Goal: Check status

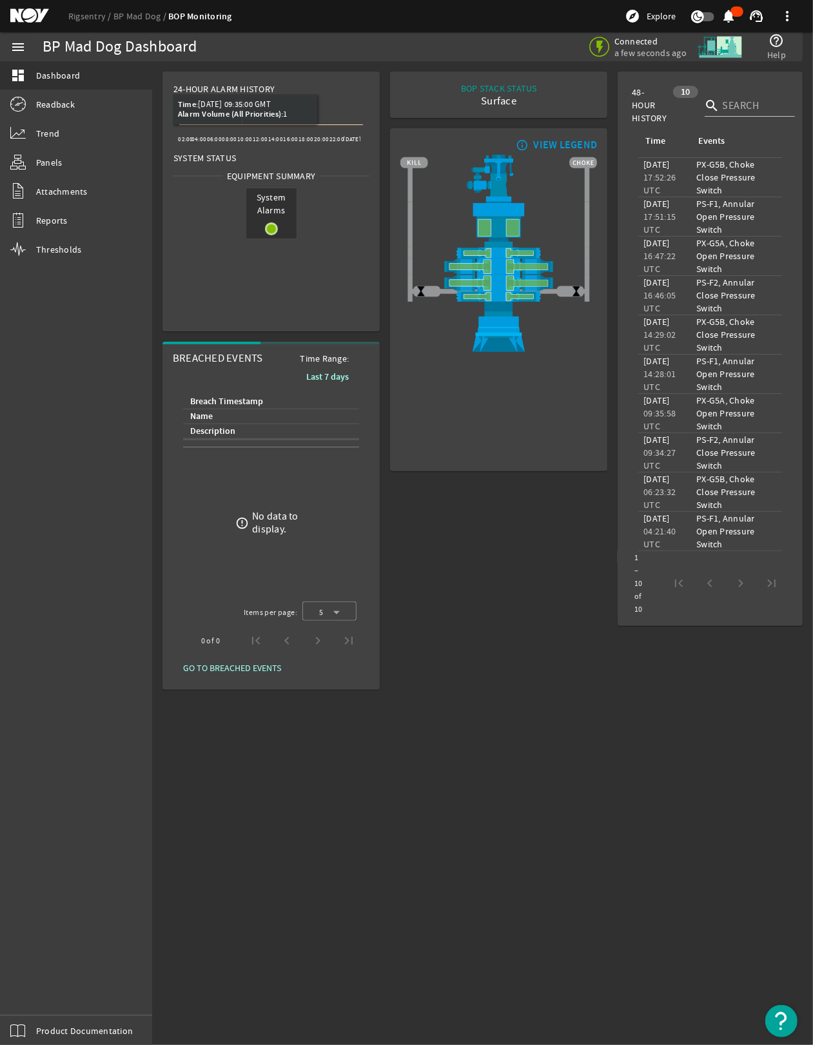
click at [242, 121] on icon at bounding box center [271, 114] width 184 height 21
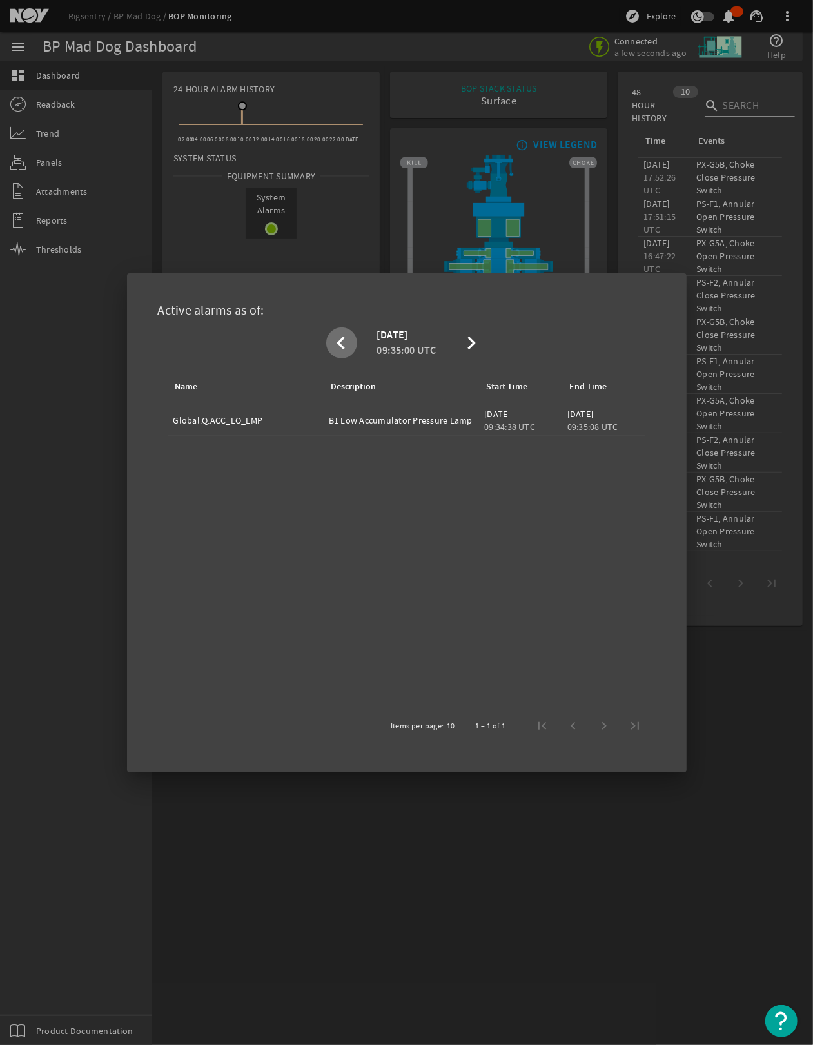
click at [475, 827] on div at bounding box center [406, 522] width 813 height 1045
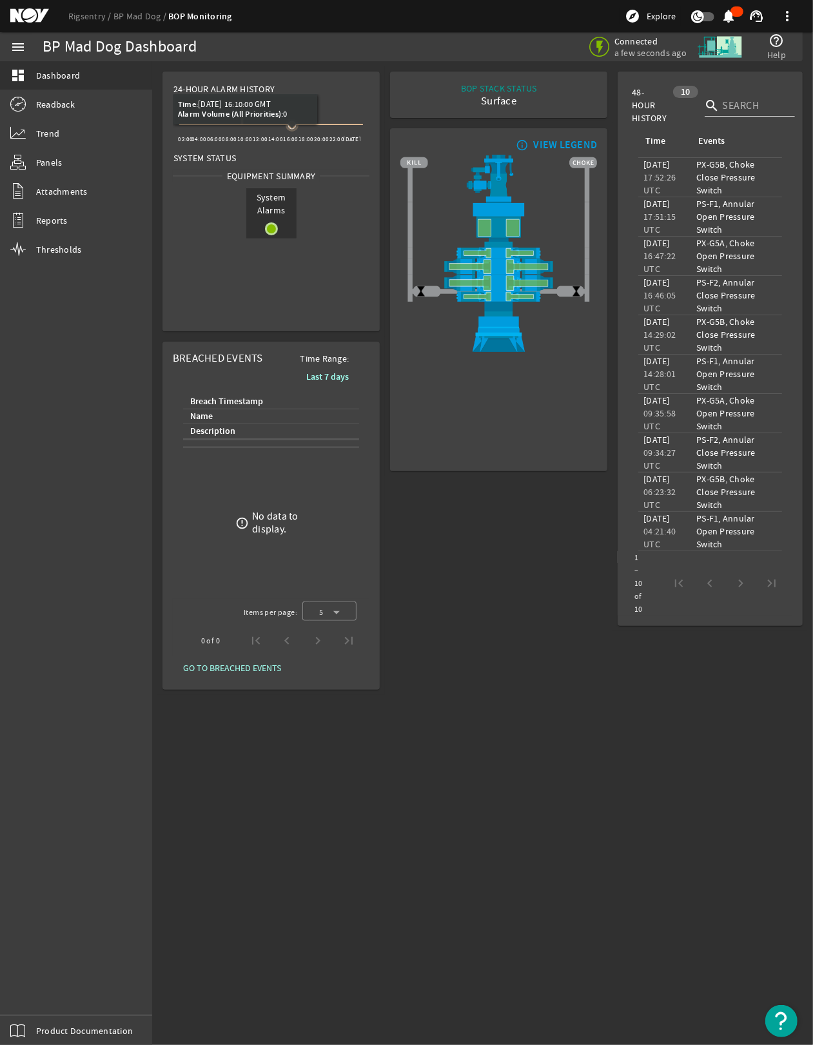
click at [292, 122] on icon at bounding box center [292, 125] width 8 height 8
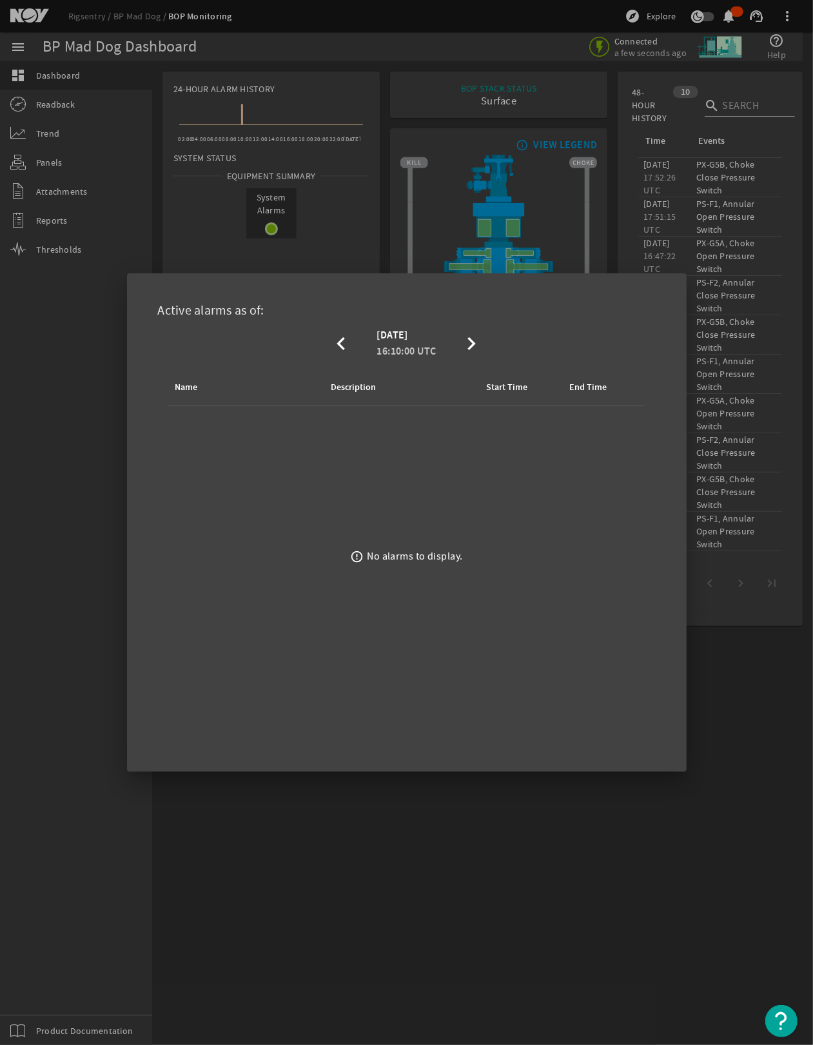
click at [349, 117] on div at bounding box center [406, 522] width 813 height 1045
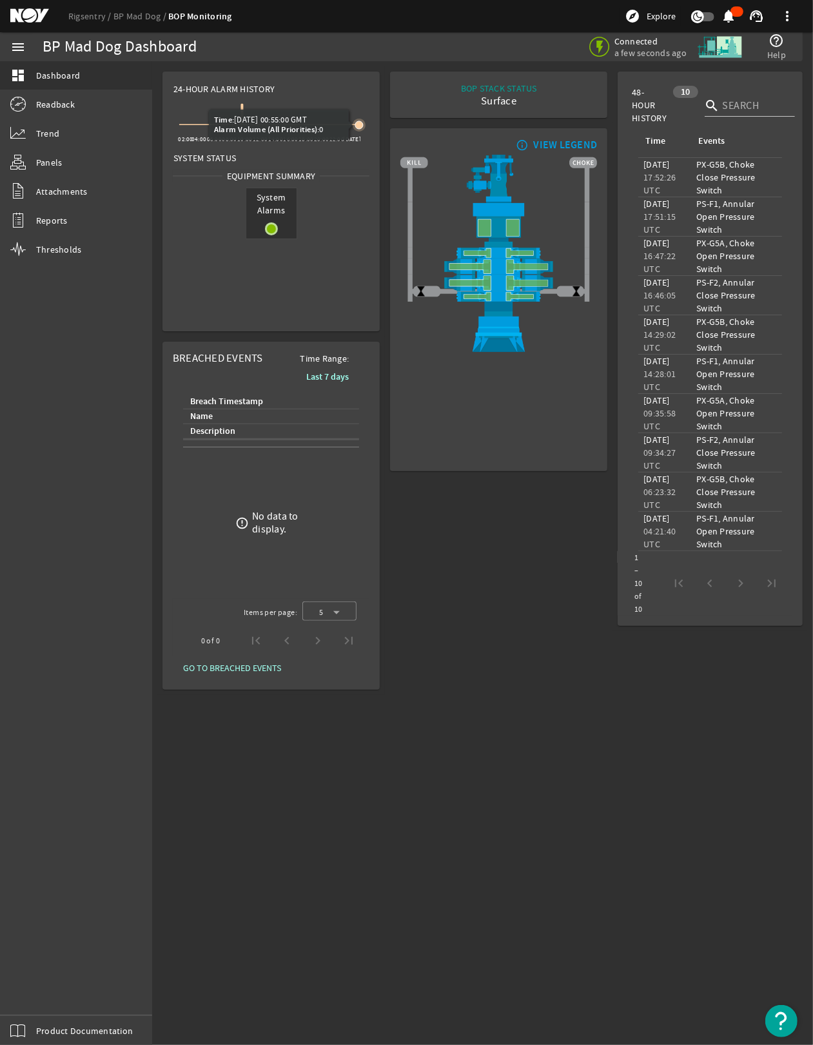
click at [359, 126] on icon at bounding box center [359, 125] width 8 height 8
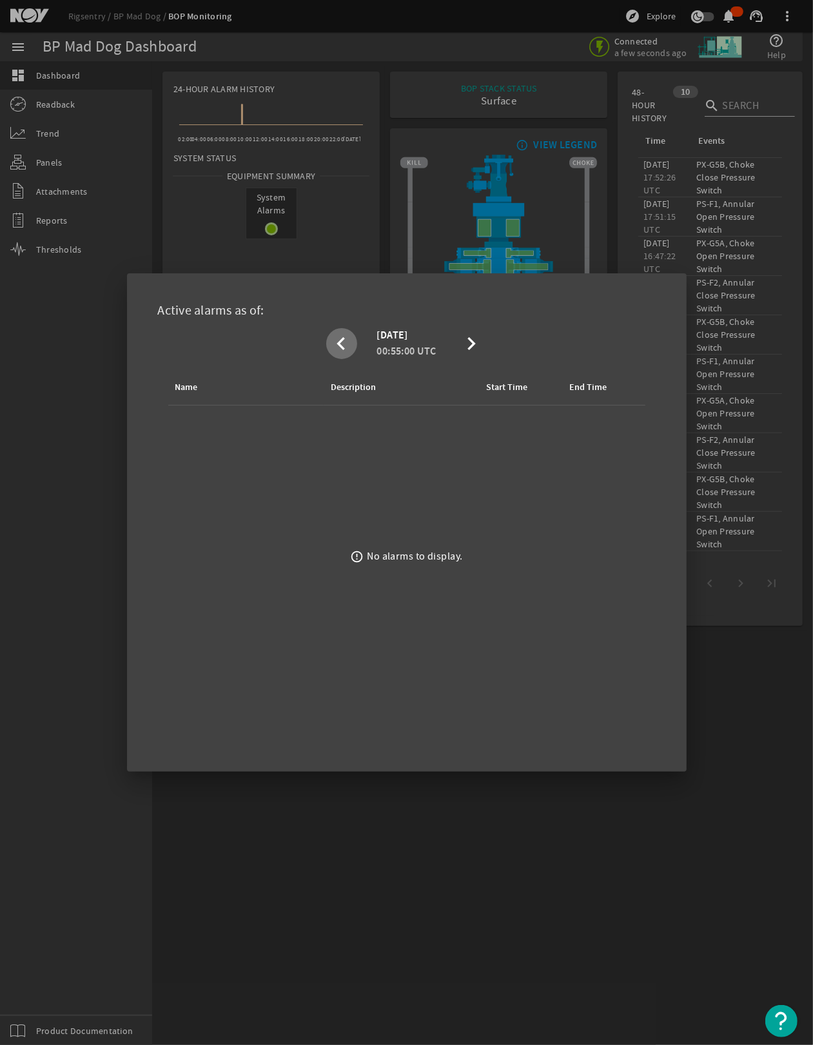
click at [324, 124] on div at bounding box center [406, 522] width 813 height 1045
